Goal: Transaction & Acquisition: Purchase product/service

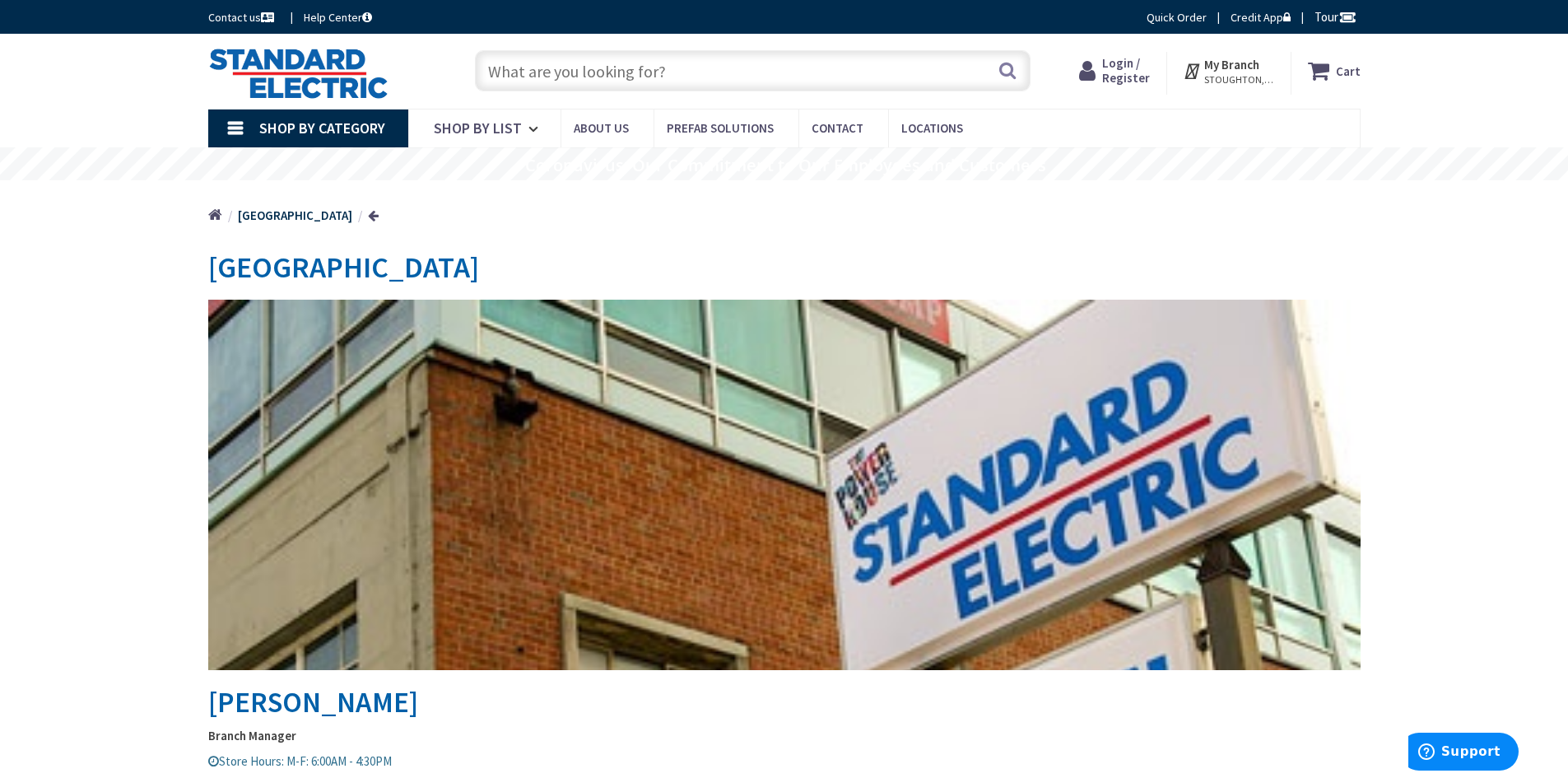
click at [1116, 69] on span "Login / Register" at bounding box center [1126, 70] width 48 height 31
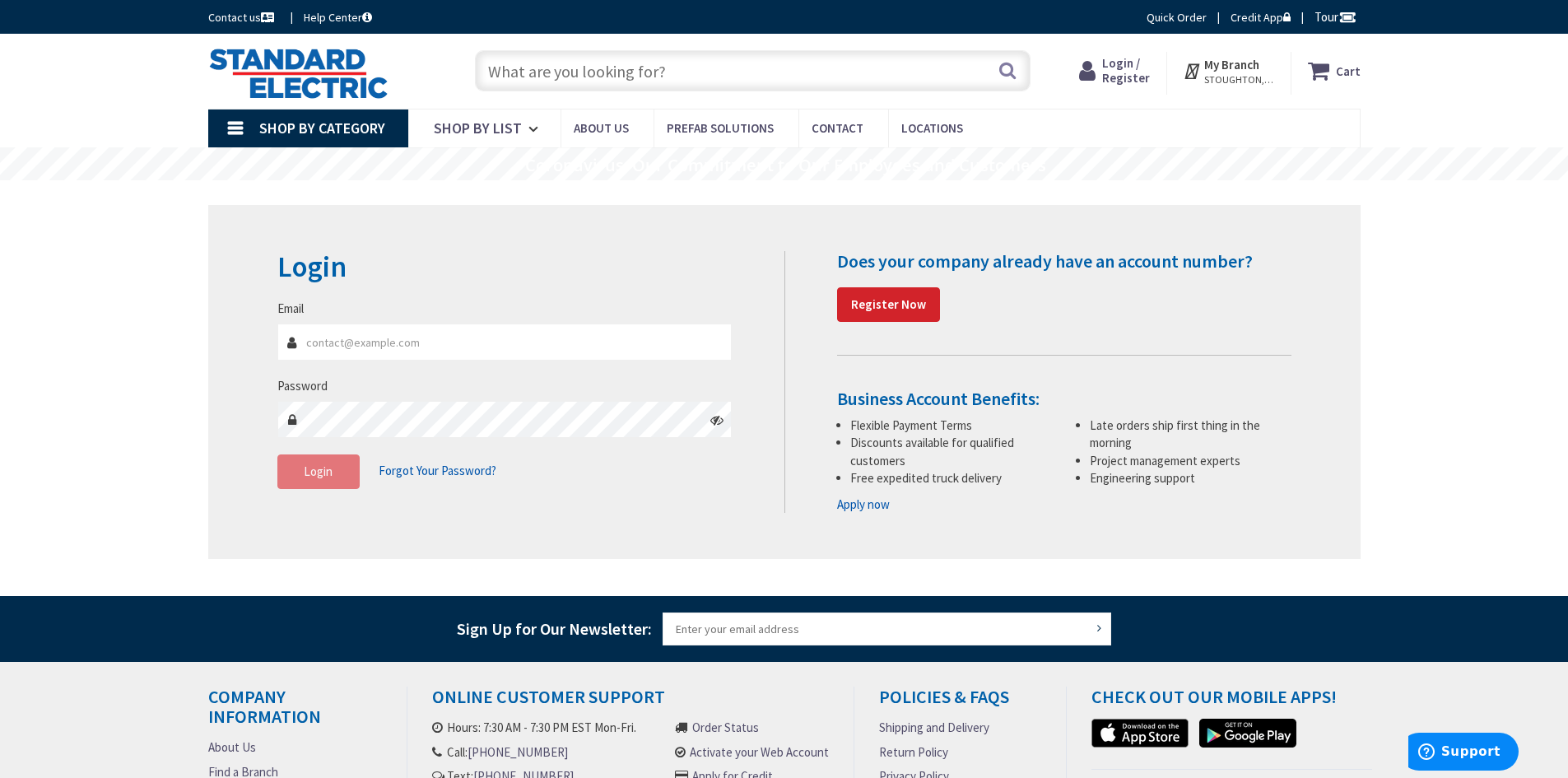
type input "[EMAIL_ADDRESS][DOMAIN_NAME]"
click at [332, 476] on span "Login" at bounding box center [319, 470] width 29 height 15
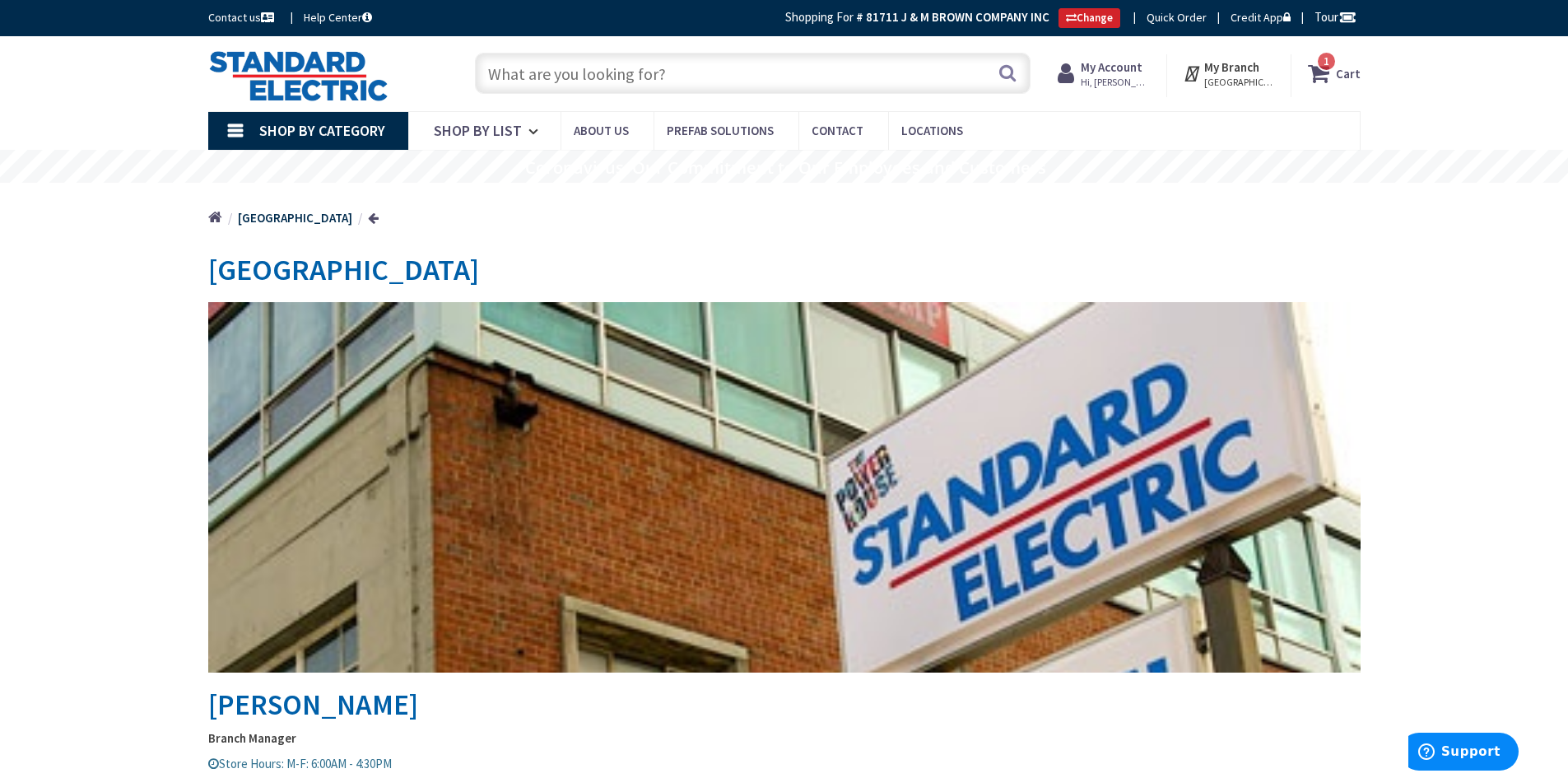
click at [688, 66] on input "text" at bounding box center [753, 73] width 556 height 42
click at [849, 70] on input "text" at bounding box center [753, 73] width 556 height 42
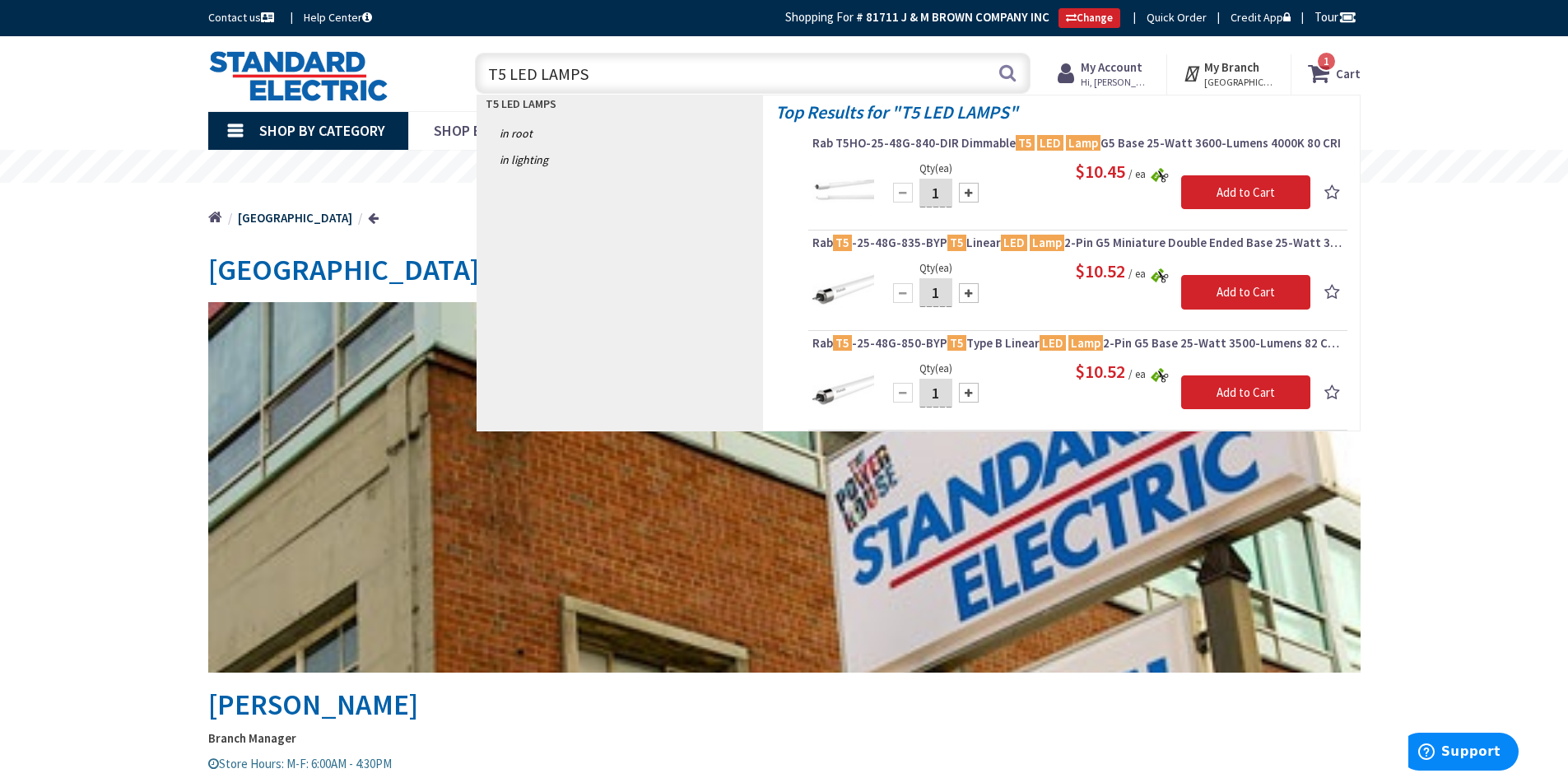
type input "T5 LED LAMPS"
click at [850, 189] on img at bounding box center [843, 190] width 61 height 61
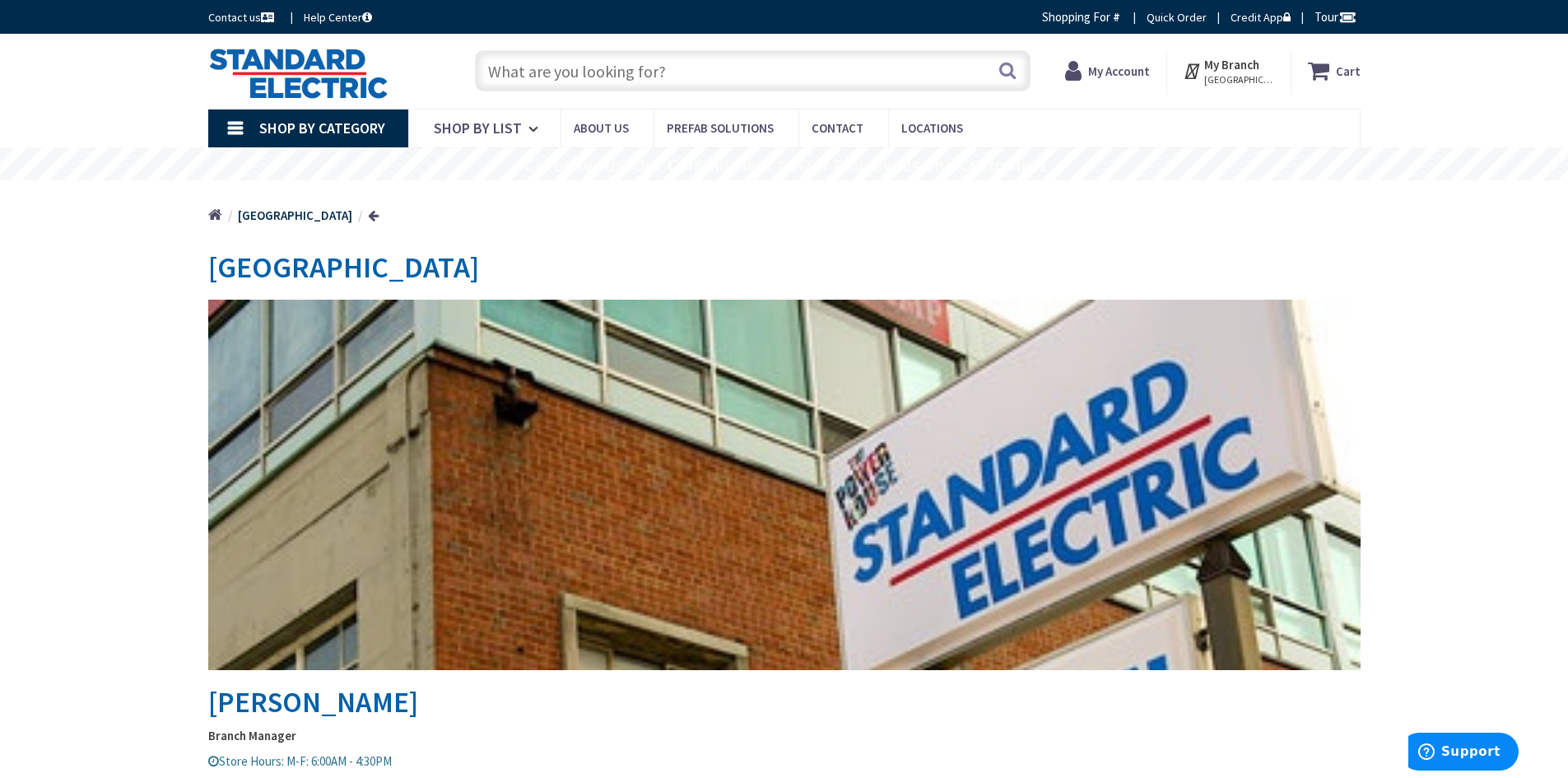
click at [648, 62] on input "text" at bounding box center [753, 71] width 556 height 42
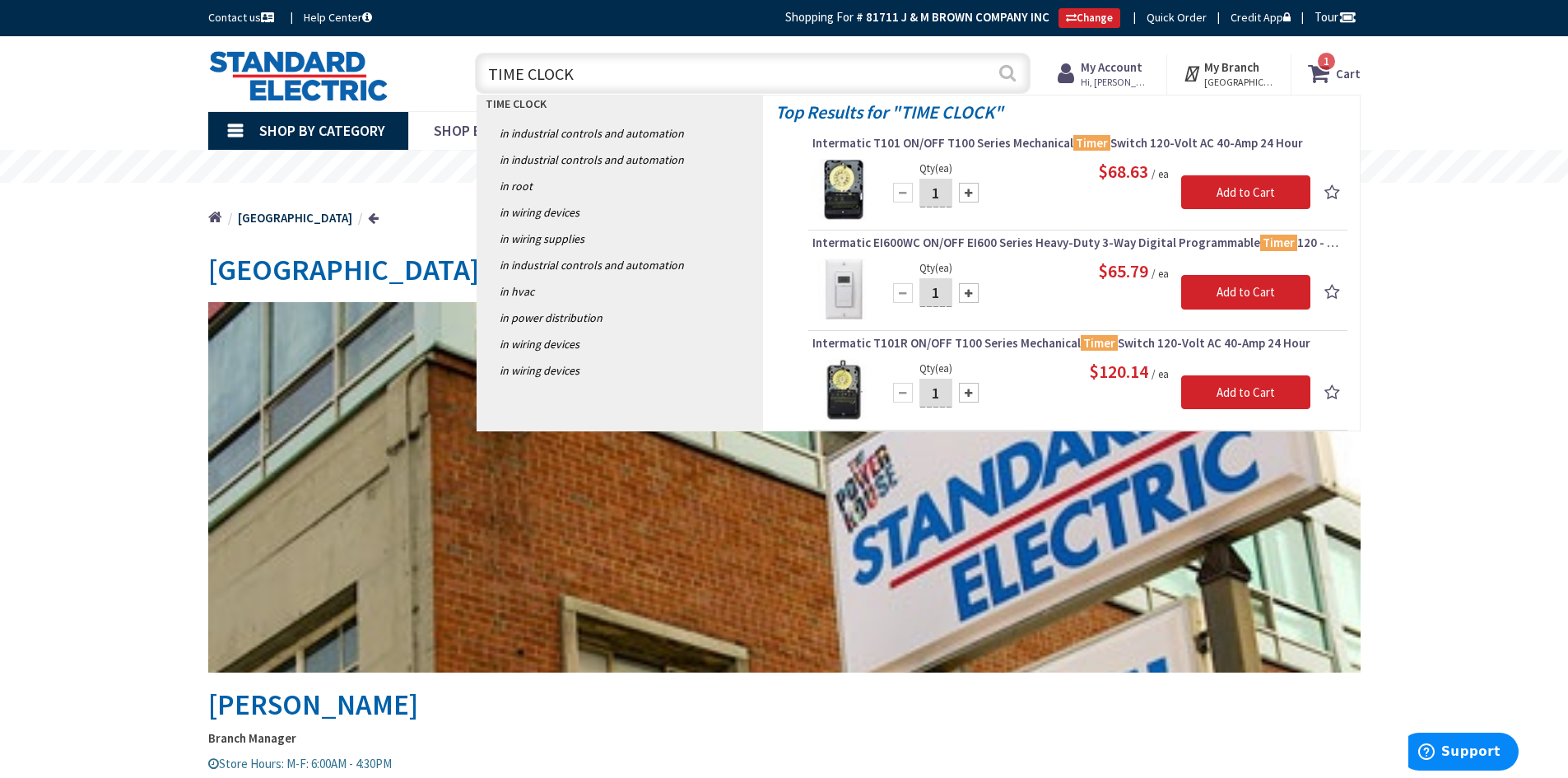
type input "TIME CLOCK"
click at [1007, 74] on button "Search" at bounding box center [1007, 72] width 22 height 37
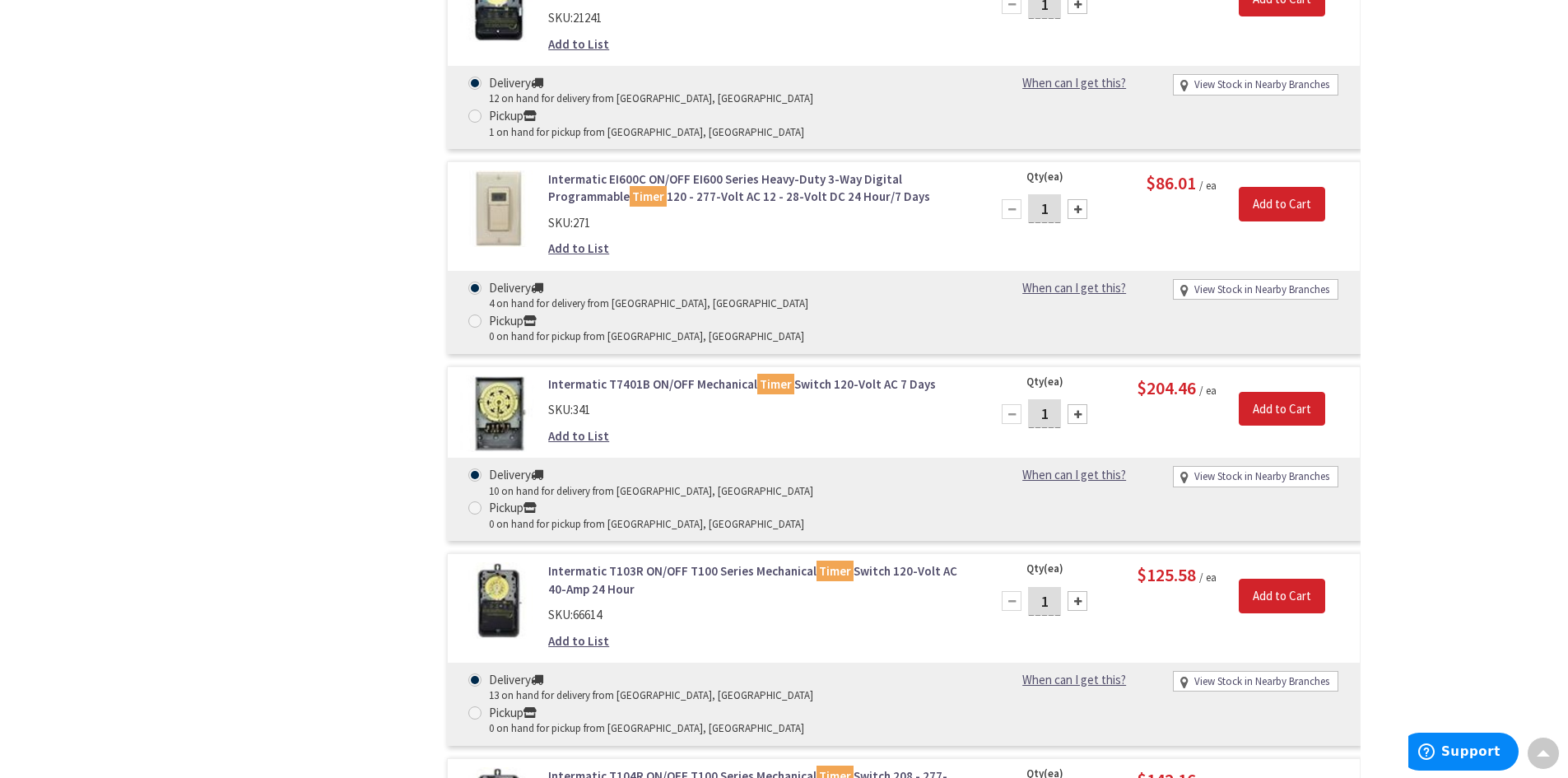
scroll to position [2140, 0]
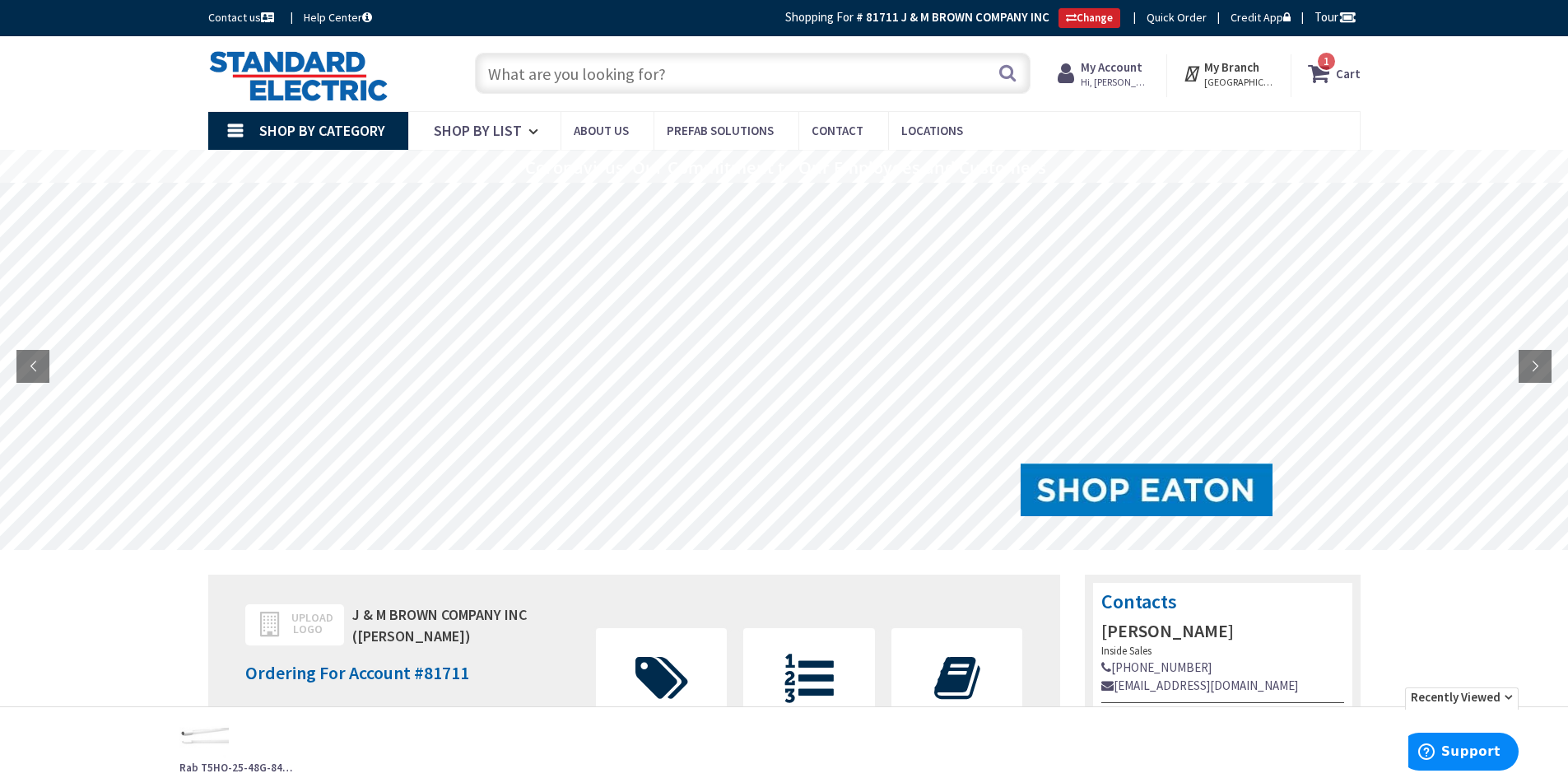
click at [614, 75] on input "text" at bounding box center [753, 73] width 556 height 42
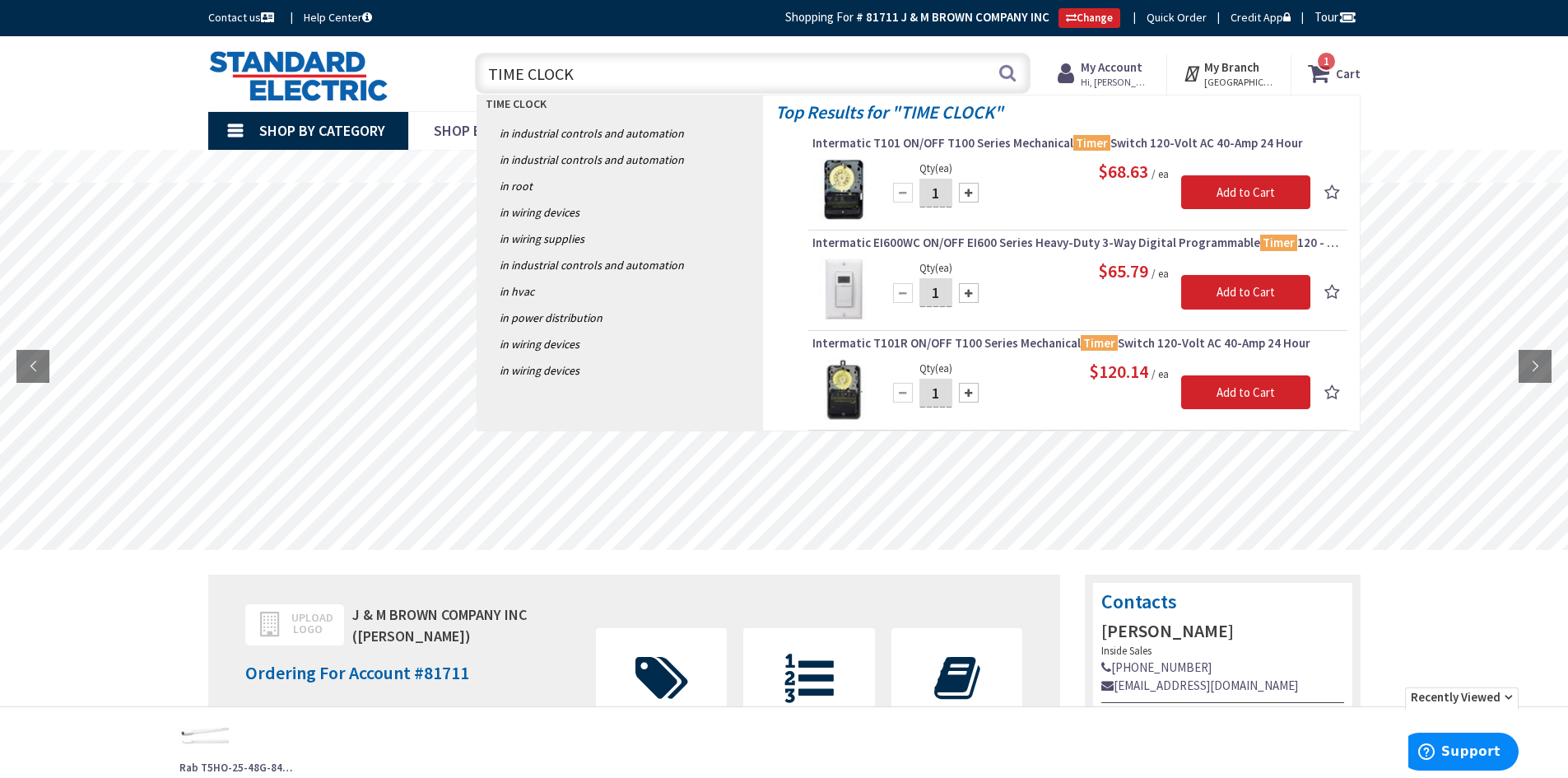
type input "TIME CLOCK"
click at [846, 179] on img at bounding box center [843, 190] width 61 height 61
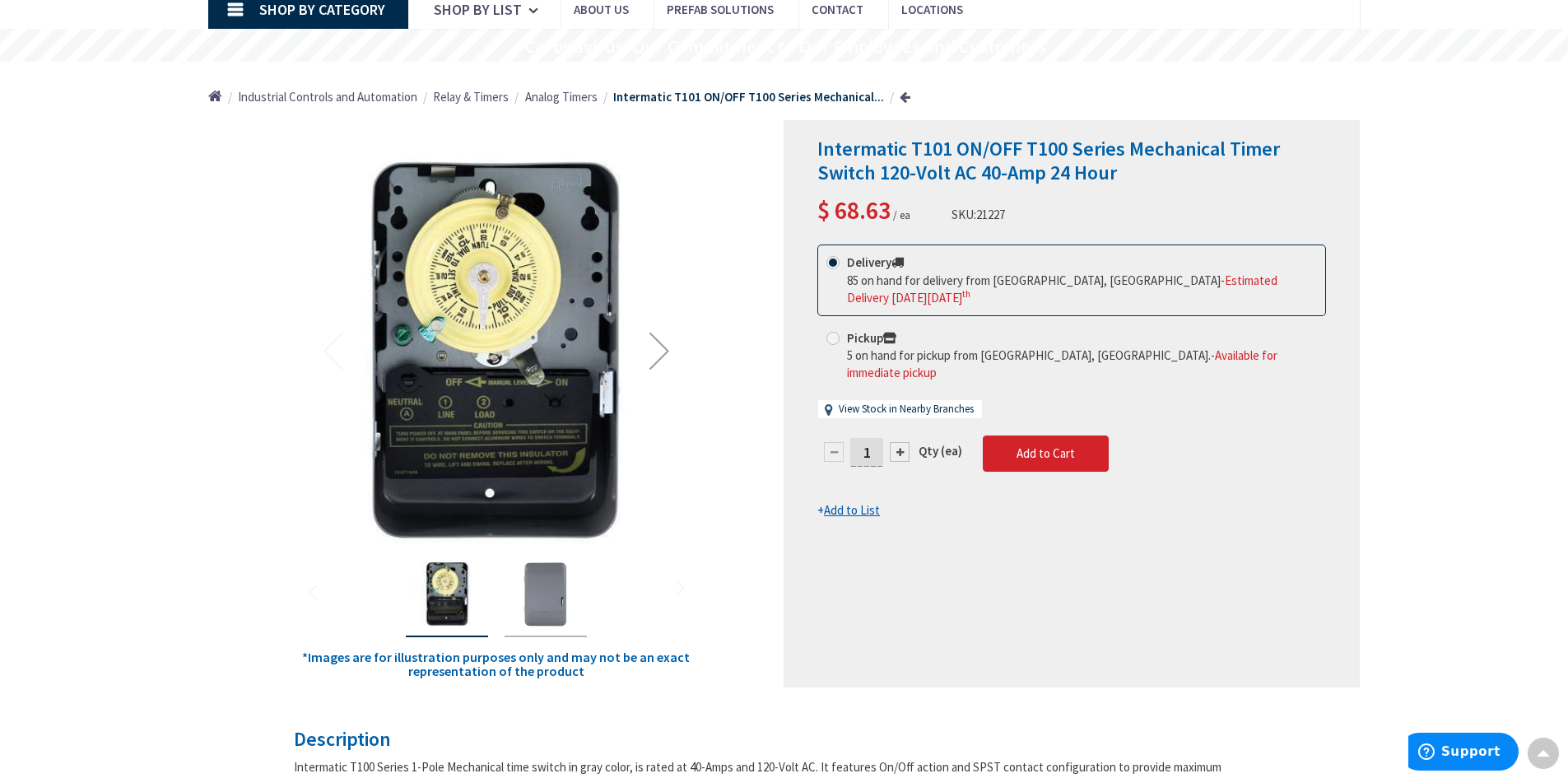
scroll to position [11, 0]
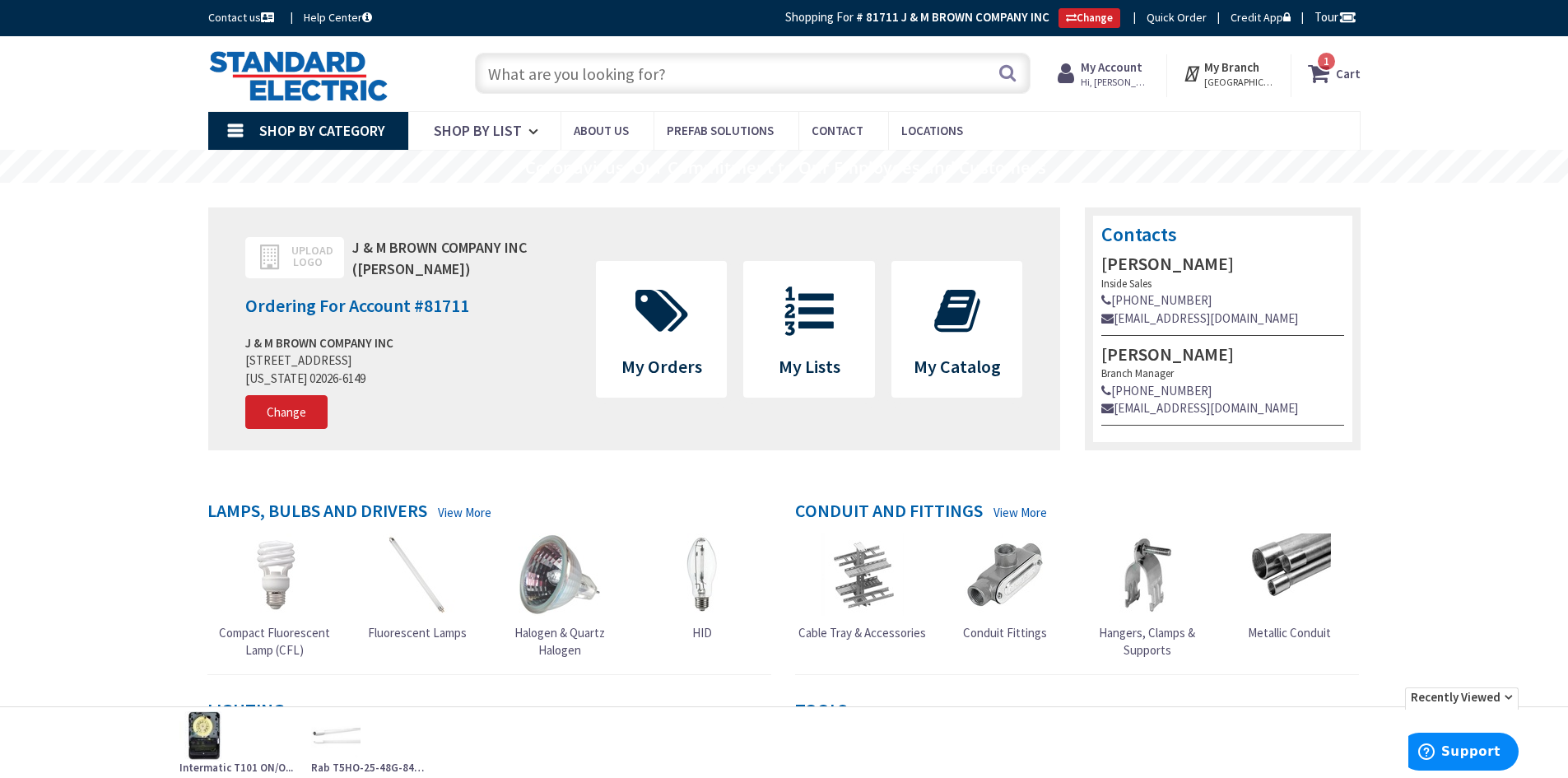
click at [339, 747] on img at bounding box center [336, 736] width 50 height 50
